Goal: Task Accomplishment & Management: Complete application form

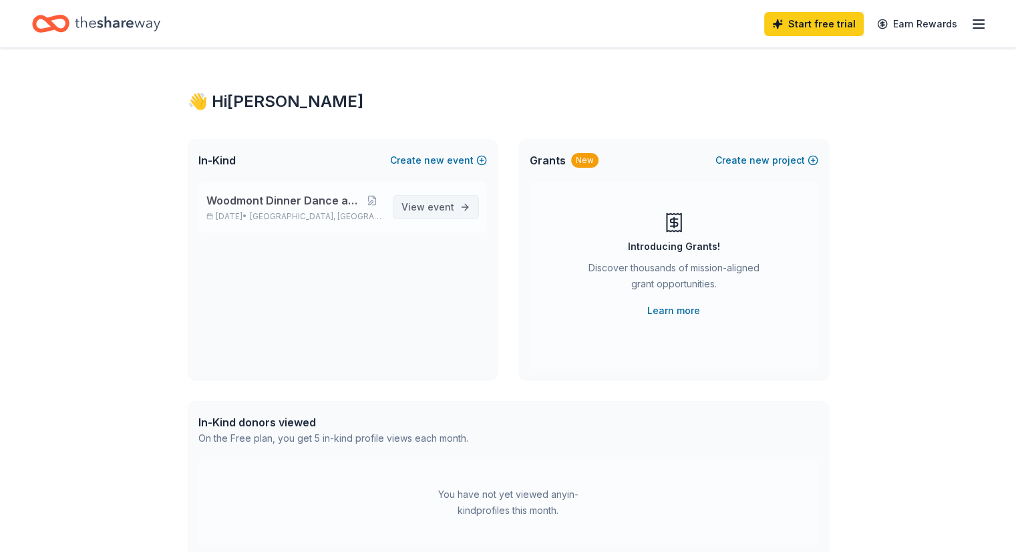
click at [426, 205] on span "View event" at bounding box center [428, 207] width 53 height 16
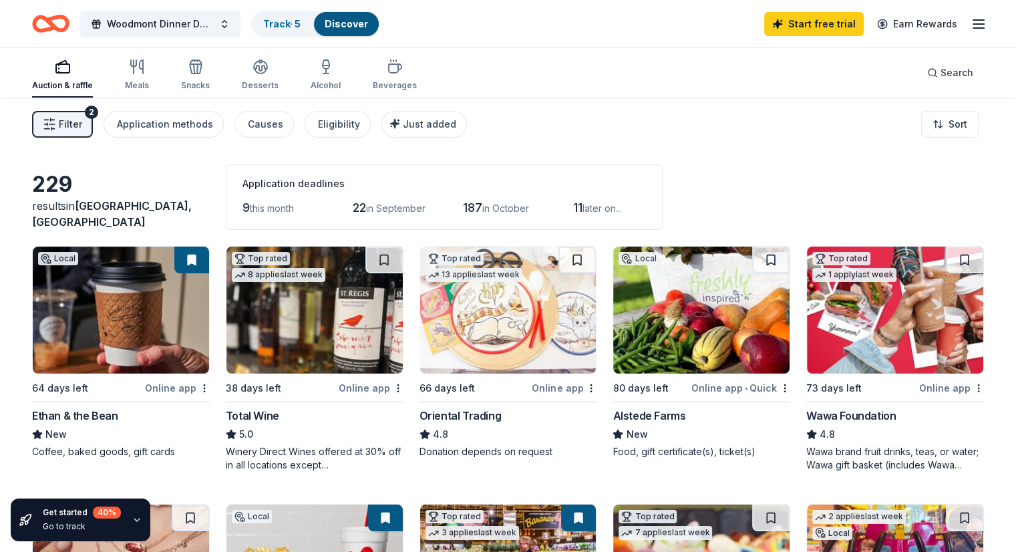
click at [360, 384] on div "Online app" at bounding box center [371, 388] width 65 height 17
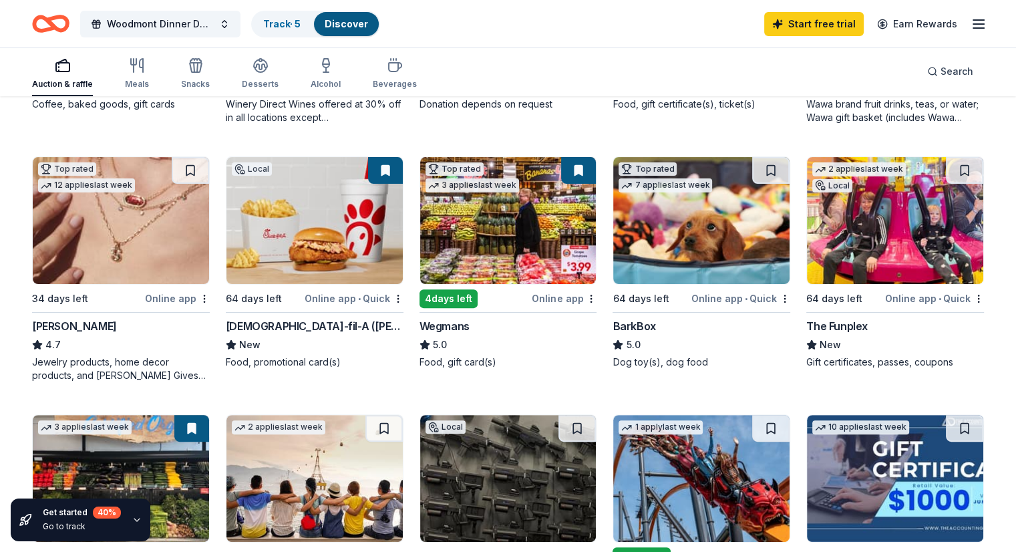
scroll to position [347, 0]
click at [490, 271] on img at bounding box center [508, 220] width 176 height 127
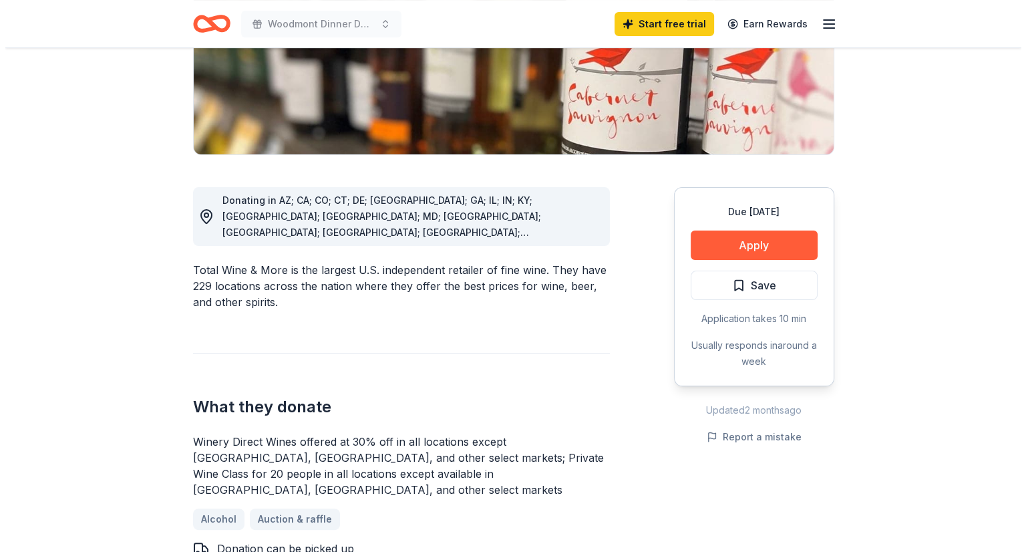
scroll to position [254, 0]
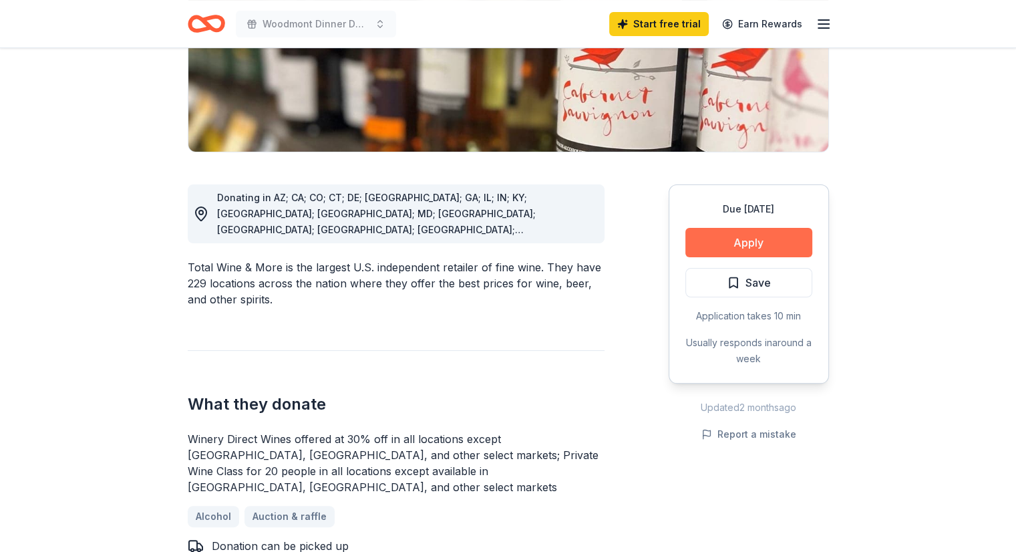
click at [738, 242] on button "Apply" at bounding box center [749, 242] width 127 height 29
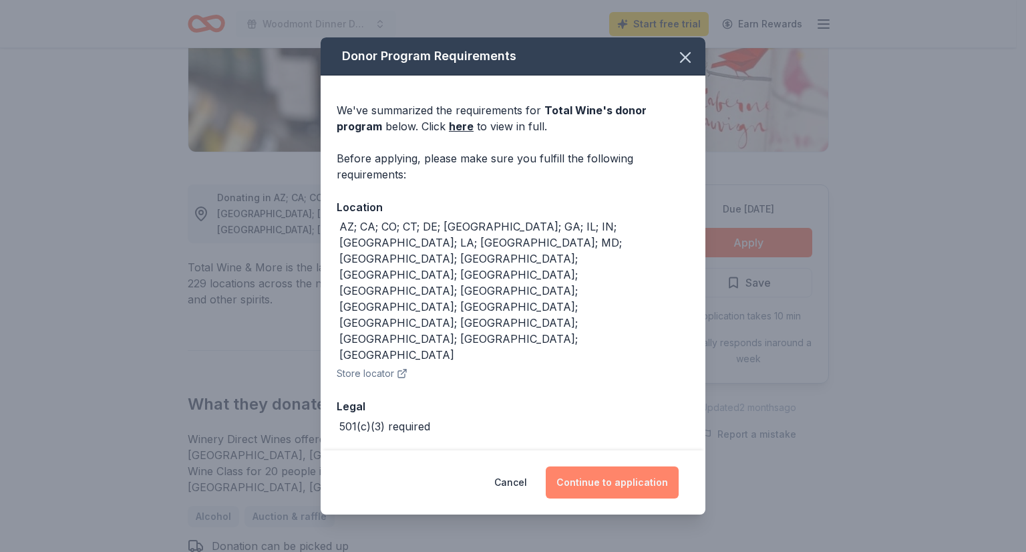
click at [587, 466] on button "Continue to application" at bounding box center [612, 482] width 133 height 32
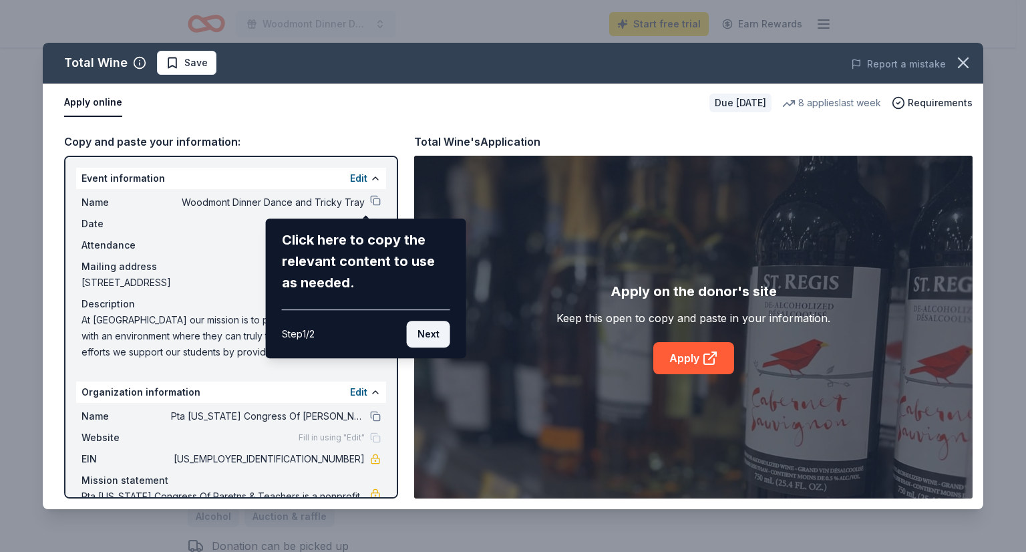
click at [426, 337] on button "Next" at bounding box center [428, 334] width 43 height 27
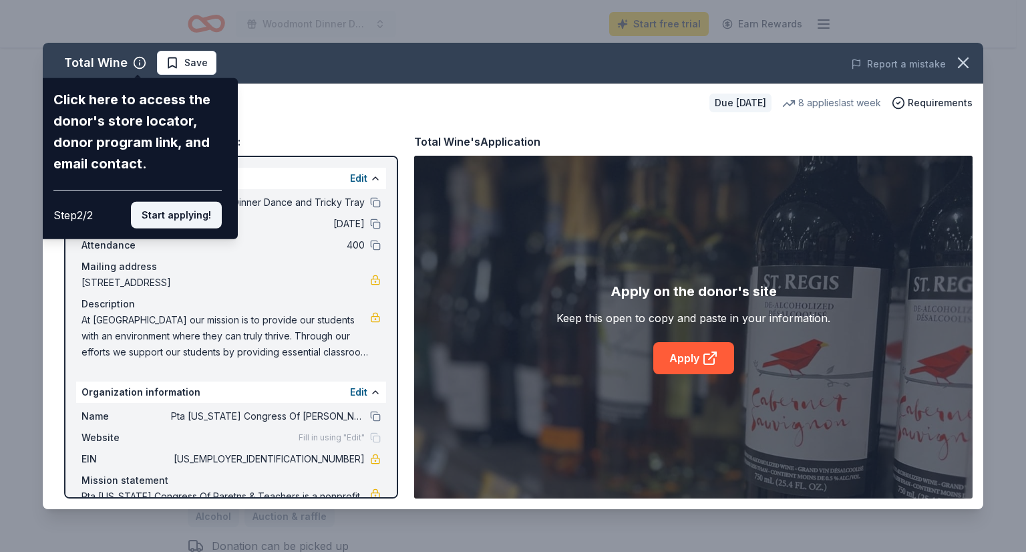
click at [168, 221] on button "Start applying!" at bounding box center [176, 215] width 91 height 27
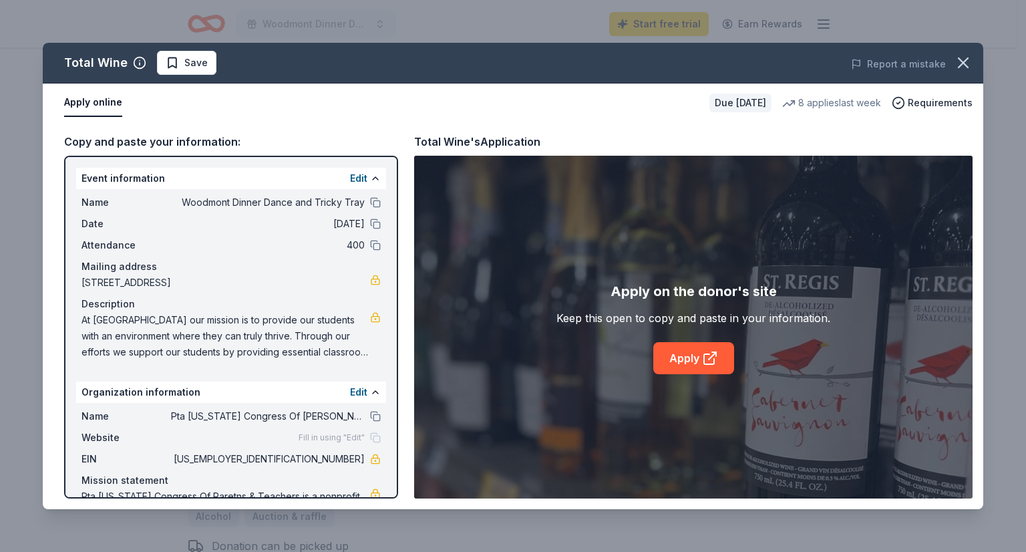
scroll to position [55, 0]
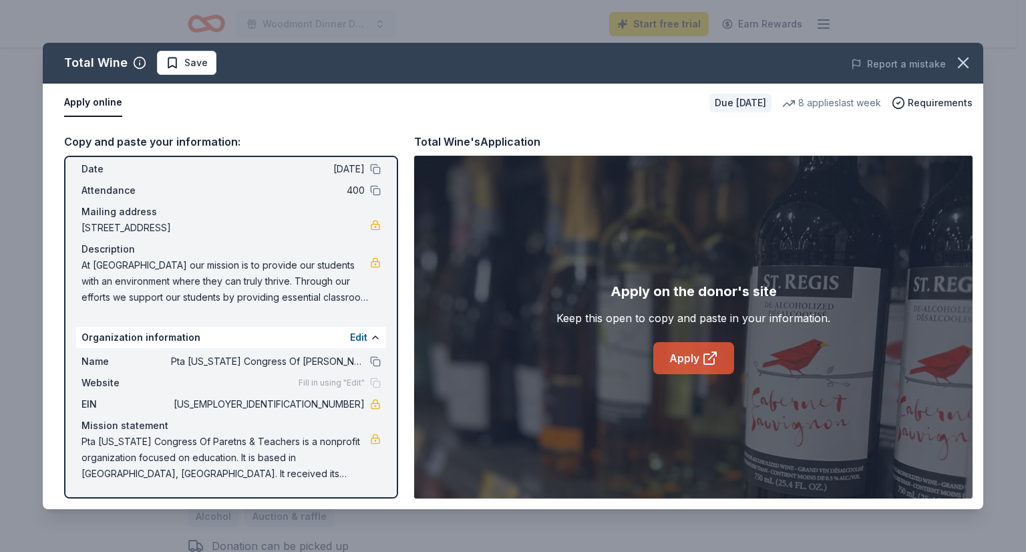
click at [678, 364] on link "Apply" at bounding box center [694, 358] width 81 height 32
drag, startPoint x: 168, startPoint y: 358, endPoint x: 325, endPoint y: 355, distance: 157.1
click at [325, 355] on span "Pta [US_STATE] Congress Of [PERSON_NAME] & Teachers" at bounding box center [268, 361] width 194 height 16
click at [370, 362] on button at bounding box center [375, 361] width 11 height 11
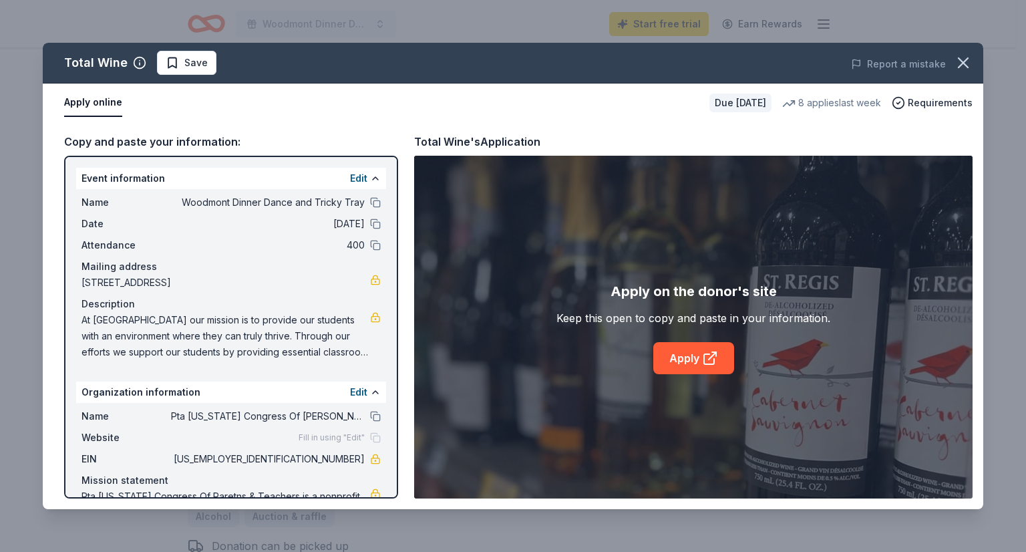
drag, startPoint x: 171, startPoint y: 199, endPoint x: 297, endPoint y: 196, distance: 126.3
click at [297, 196] on span "Woodmont Dinner Dance and Tricky Tray" at bounding box center [268, 202] width 194 height 16
click at [372, 201] on div "Name Woodmont Dinner Dance and Tricky Tray Date [DATE] Attendance 400 Mailing a…" at bounding box center [231, 277] width 310 height 176
click at [370, 202] on button at bounding box center [375, 202] width 11 height 11
click at [160, 335] on span "At [GEOGRAPHIC_DATA] our mission is to provide our students with an environment…" at bounding box center [226, 336] width 289 height 48
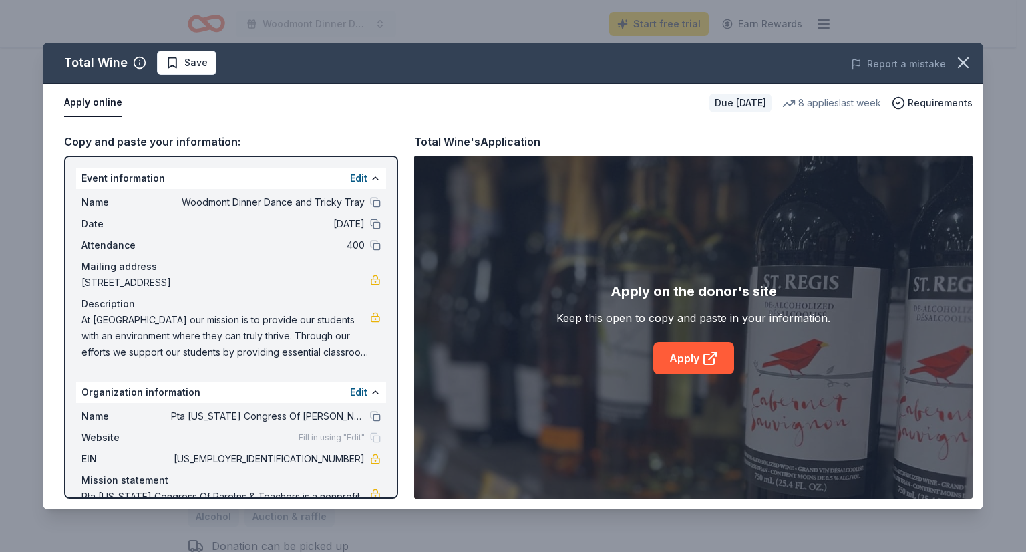
drag, startPoint x: 83, startPoint y: 316, endPoint x: 198, endPoint y: 326, distance: 115.4
click at [198, 326] on span "At [GEOGRAPHIC_DATA] our mission is to provide our students with an environment…" at bounding box center [226, 336] width 289 height 48
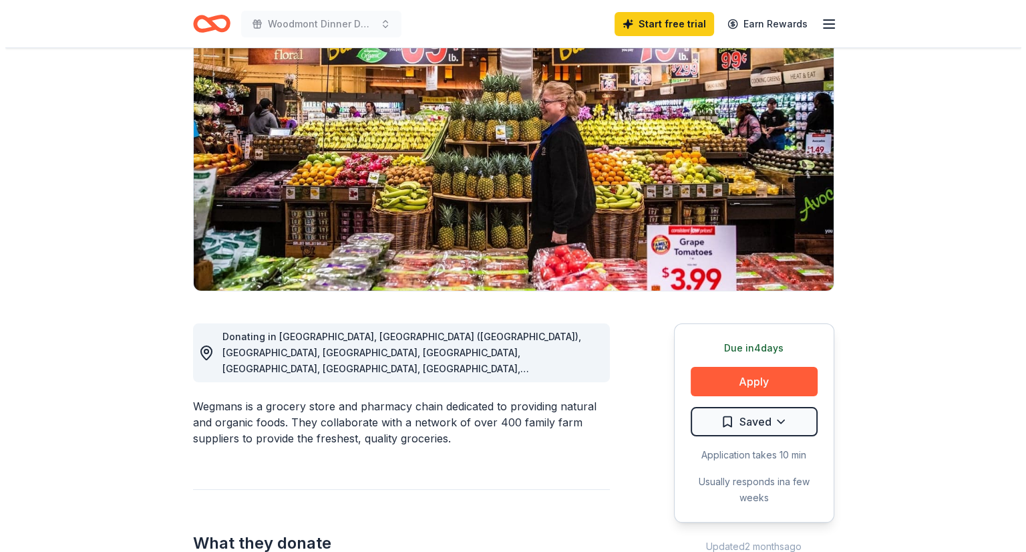
scroll to position [118, 0]
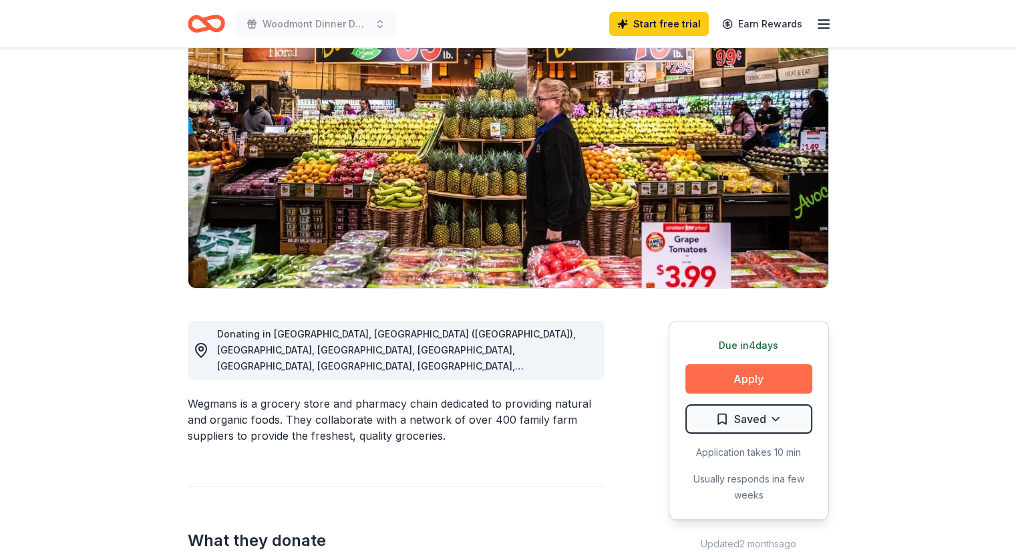
click at [708, 382] on button "Apply" at bounding box center [749, 378] width 127 height 29
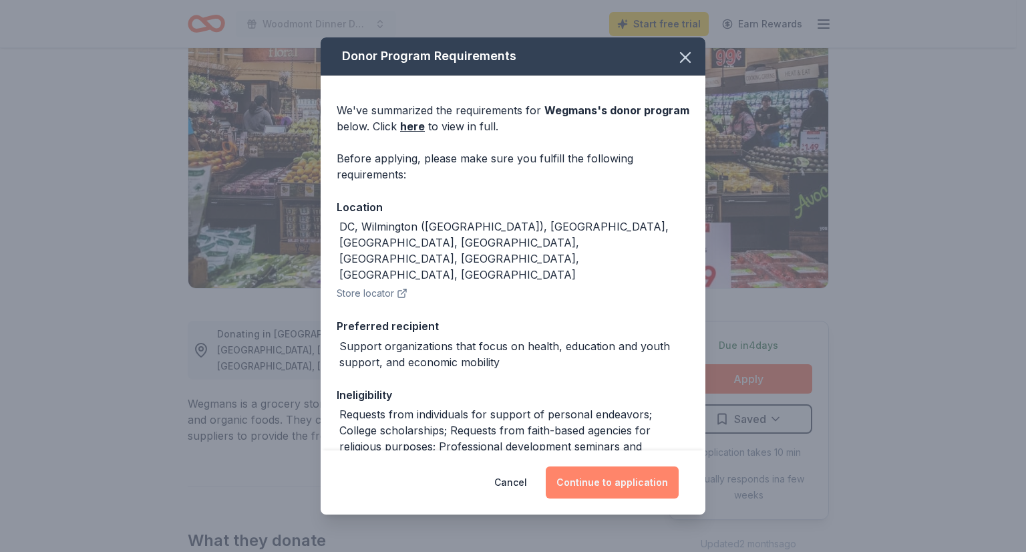
click at [627, 480] on button "Continue to application" at bounding box center [612, 482] width 133 height 32
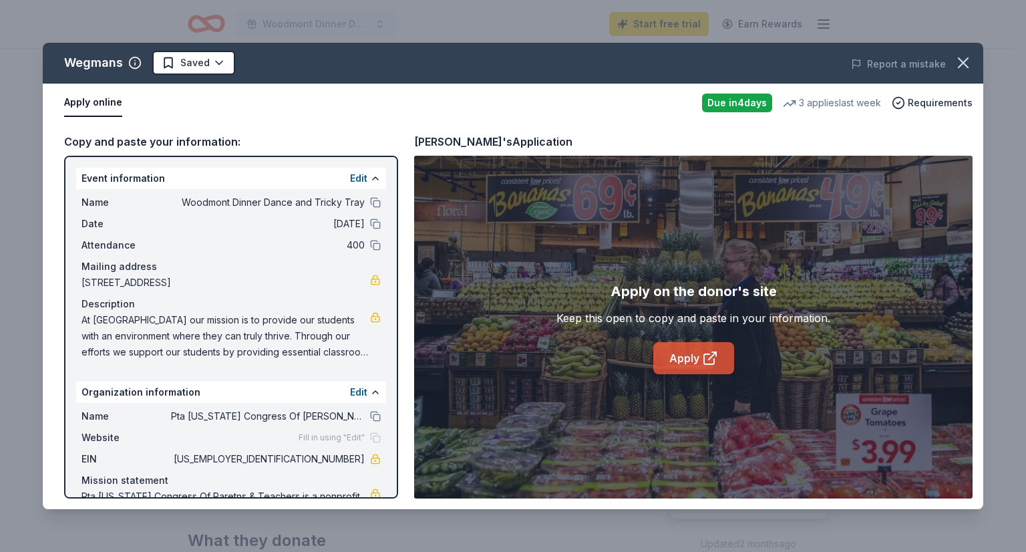
click at [690, 353] on link "Apply" at bounding box center [694, 358] width 81 height 32
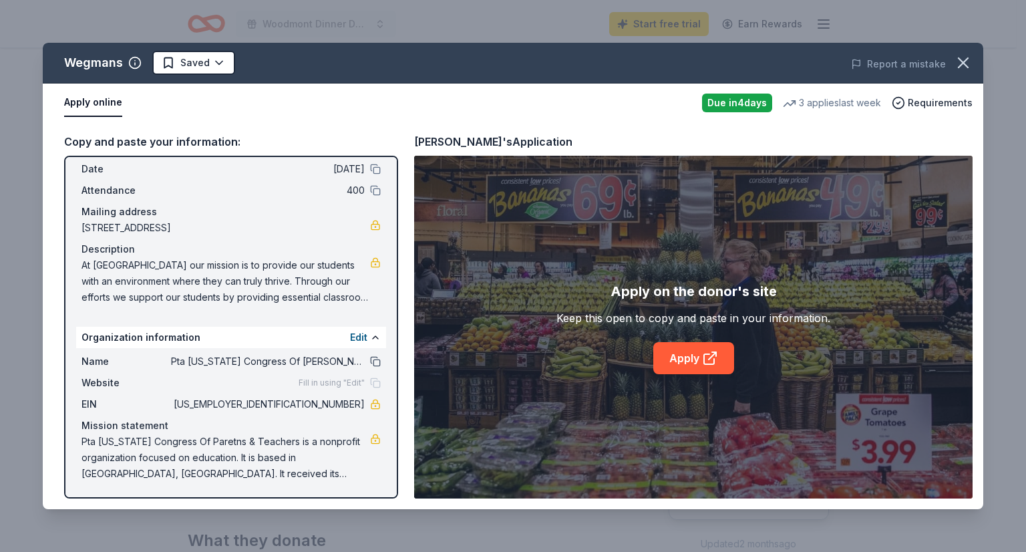
click at [370, 356] on button at bounding box center [375, 361] width 11 height 11
